Goal: Task Accomplishment & Management: Manage account settings

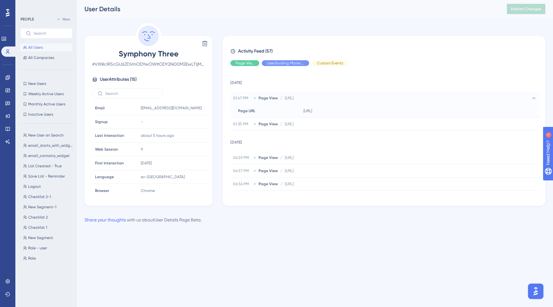
scroll to position [112, 0]
click at [36, 37] on label at bounding box center [46, 33] width 52 height 10
click at [36, 36] on input "text" at bounding box center [50, 33] width 33 height 4
click at [36, 37] on label at bounding box center [46, 33] width 52 height 10
click at [36, 36] on input "text" at bounding box center [50, 33] width 33 height 4
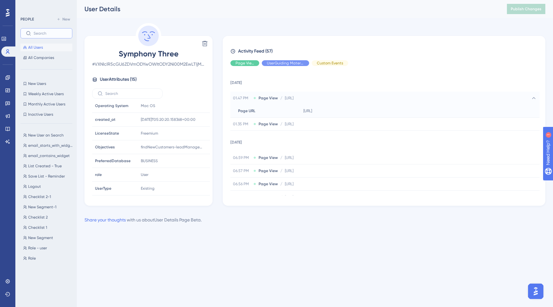
paste input "[EMAIL_ADDRESS][DOMAIN_NAME]"
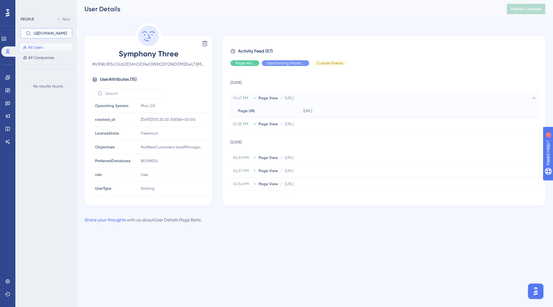
type input "[EMAIL_ADDRESS][DOMAIN_NAME]"
click at [36, 51] on div "All Users All Companies" at bounding box center [46, 53] width 52 height 18
click at [35, 48] on span "All Users" at bounding box center [35, 47] width 15 height 5
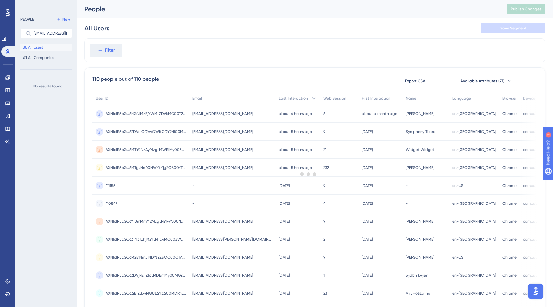
click at [35, 48] on span "All Users" at bounding box center [35, 47] width 15 height 5
click at [42, 31] on input "[EMAIL_ADDRESS][DOMAIN_NAME]" at bounding box center [50, 33] width 33 height 4
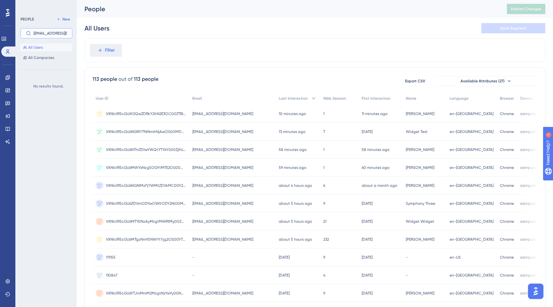
click at [42, 31] on input "[EMAIL_ADDRESS][DOMAIN_NAME]" at bounding box center [50, 33] width 33 height 4
click at [51, 34] on input "[EMAIL_ADDRESS][DOMAIN_NAME]" at bounding box center [50, 33] width 33 height 4
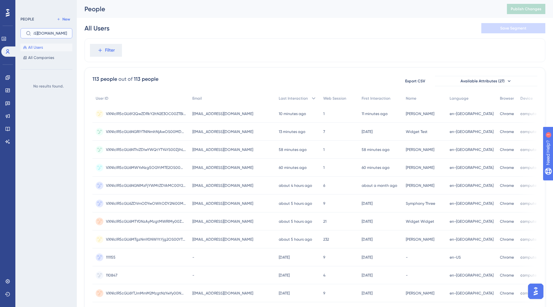
click at [51, 34] on input "[EMAIL_ADDRESS][DOMAIN_NAME]" at bounding box center [50, 33] width 33 height 4
click at [130, 113] on span "VXNlclR5cGU6Y2QwZDRkY2ItN2E3OC00ZTBiLTk2M2YtMGZhNTdjNDExYWZh" at bounding box center [146, 113] width 80 height 5
